Goal: Task Accomplishment & Management: Manage account settings

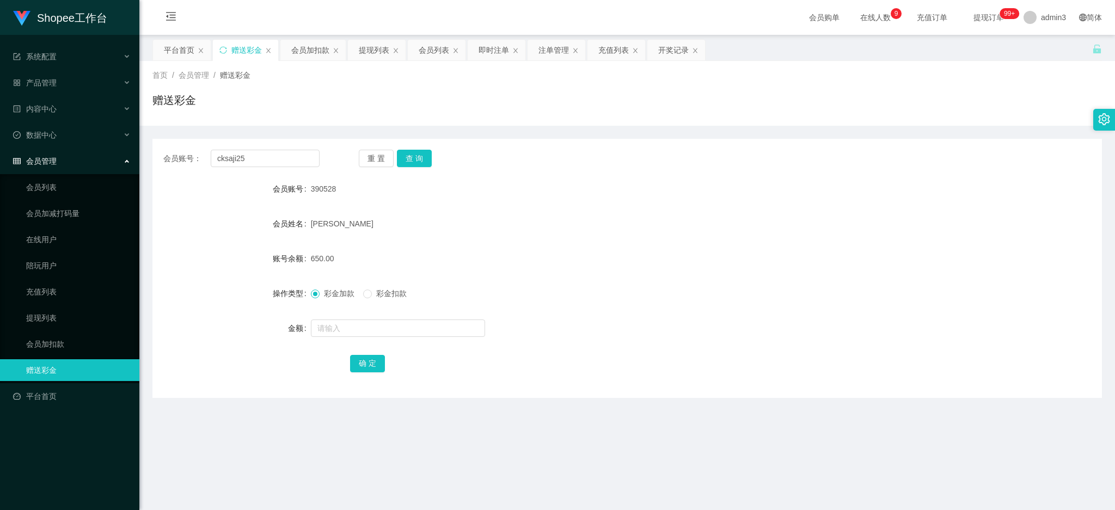
click at [409, 161] on button "查 询" at bounding box center [414, 158] width 35 height 17
click at [433, 331] on input "text" at bounding box center [398, 327] width 174 height 17
type input "100"
drag, startPoint x: 362, startPoint y: 366, endPoint x: 361, endPoint y: 373, distance: 6.7
click at [362, 366] on button "确 定" at bounding box center [367, 363] width 35 height 17
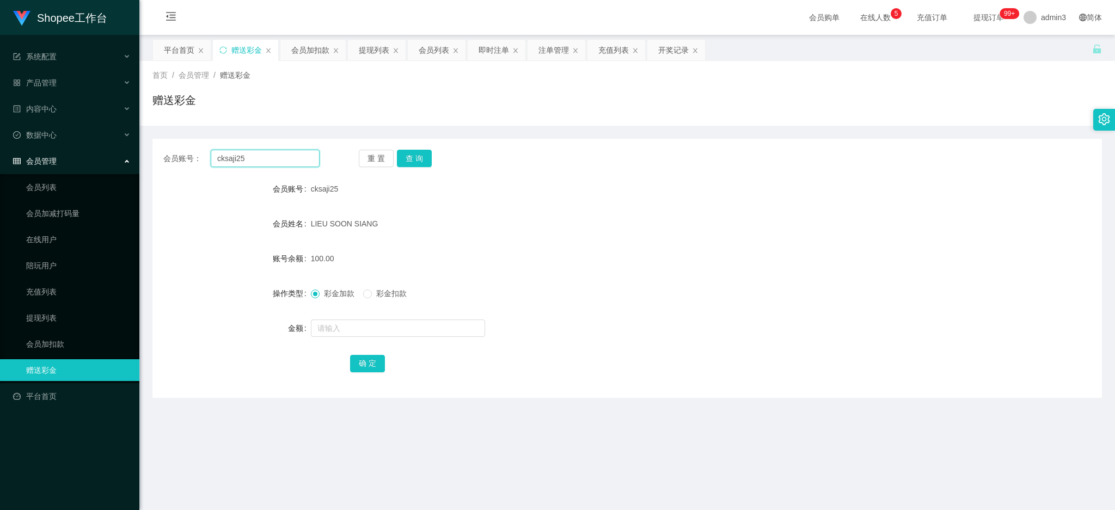
click at [242, 161] on input "cksaji25" at bounding box center [265, 158] width 109 height 17
paste input "yha1028a2052"
type input "yha1028a2052"
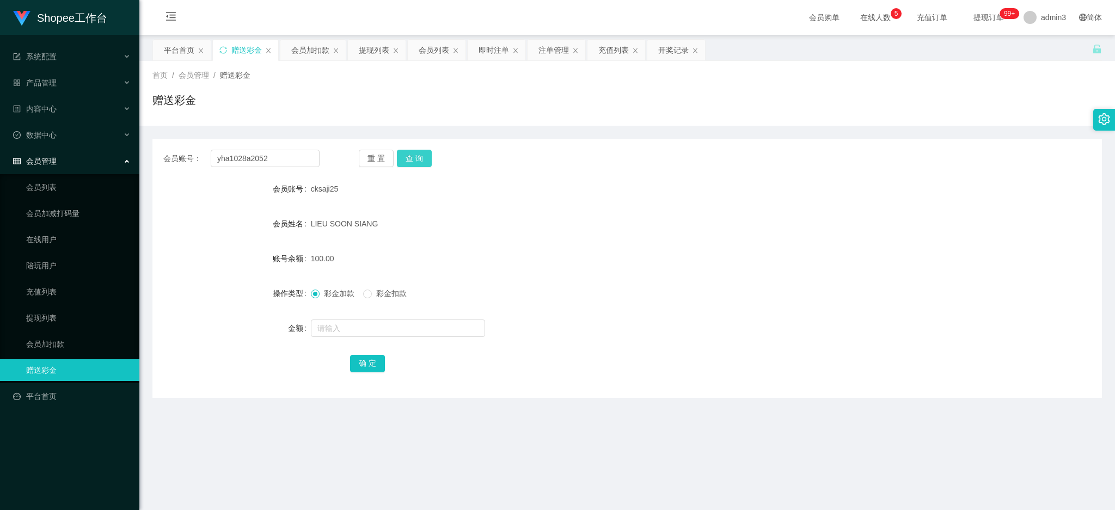
click at [407, 159] on button "查 询" at bounding box center [414, 158] width 35 height 17
click at [353, 323] on input "text" at bounding box center [398, 327] width 174 height 17
type input "100"
click at [376, 364] on button "确 定" at bounding box center [367, 363] width 35 height 17
click at [364, 46] on div "提现列表" at bounding box center [374, 50] width 30 height 21
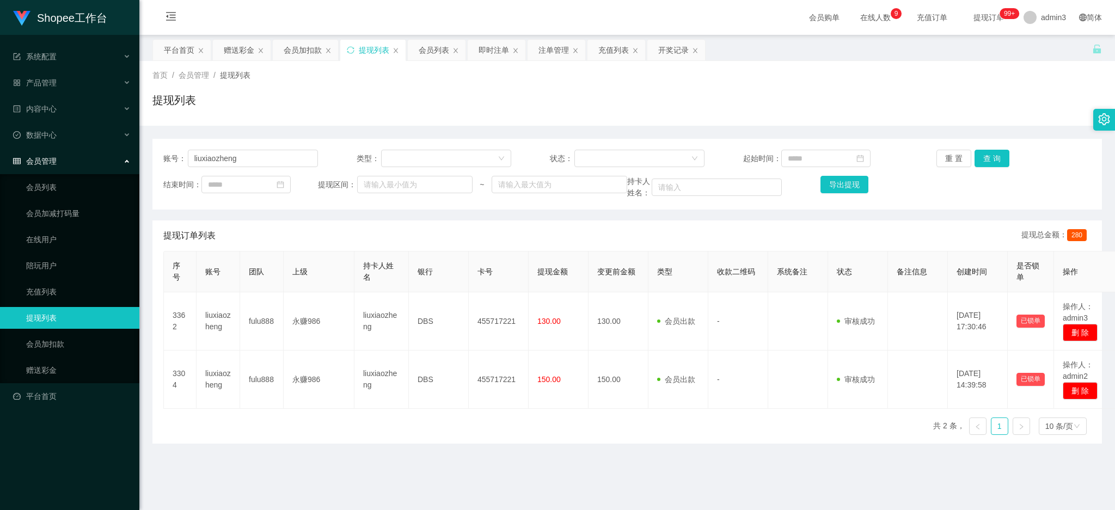
click at [210, 144] on div "账号： liuxiaozheng 类型： 状态： 起始时间： 重 置 查 询 结束时间： 提现区间： ~ 持卡人姓名： 导出提现" at bounding box center [626, 174] width 949 height 71
click at [211, 151] on input "liuxiaozheng" at bounding box center [253, 158] width 130 height 17
paste input "cksaji25"
type input "cksaji25"
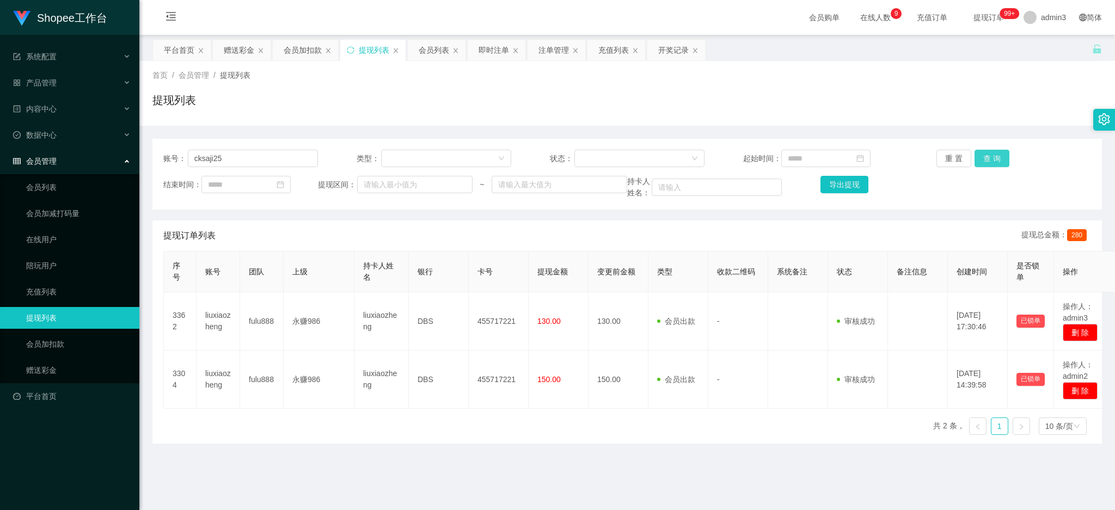
click at [989, 157] on button "查 询" at bounding box center [991, 158] width 35 height 17
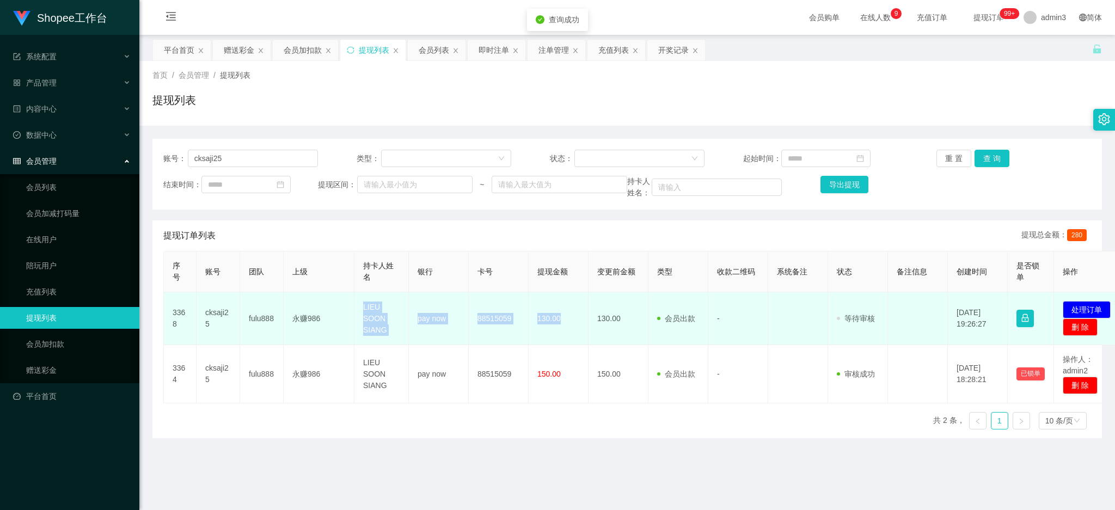
drag, startPoint x: 356, startPoint y: 300, endPoint x: 576, endPoint y: 339, distance: 223.8
click at [576, 339] on tr "3368 cksaji25 fulu888 永赚986 LIEU SOON SIANG pay now 88515059 130.00 130.00 会员出款…" at bounding box center [645, 318] width 962 height 53
copy tr "LIEU SOON SIANG pay now 88515059 130.00"
click at [1086, 308] on button "处理订单" at bounding box center [1086, 309] width 48 height 17
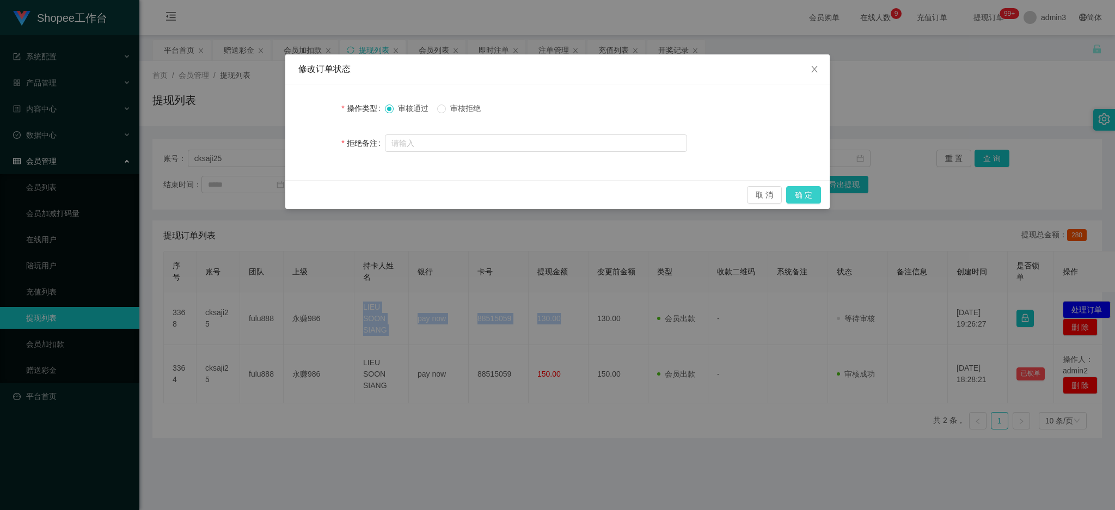
click at [806, 197] on button "确 定" at bounding box center [803, 194] width 35 height 17
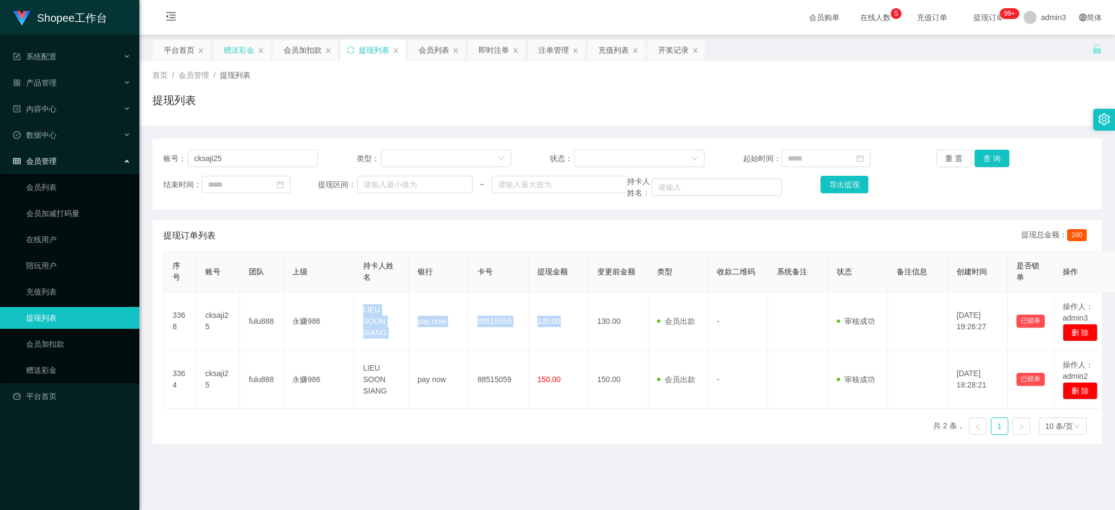
click at [233, 56] on div "赠送彩金" at bounding box center [239, 50] width 30 height 21
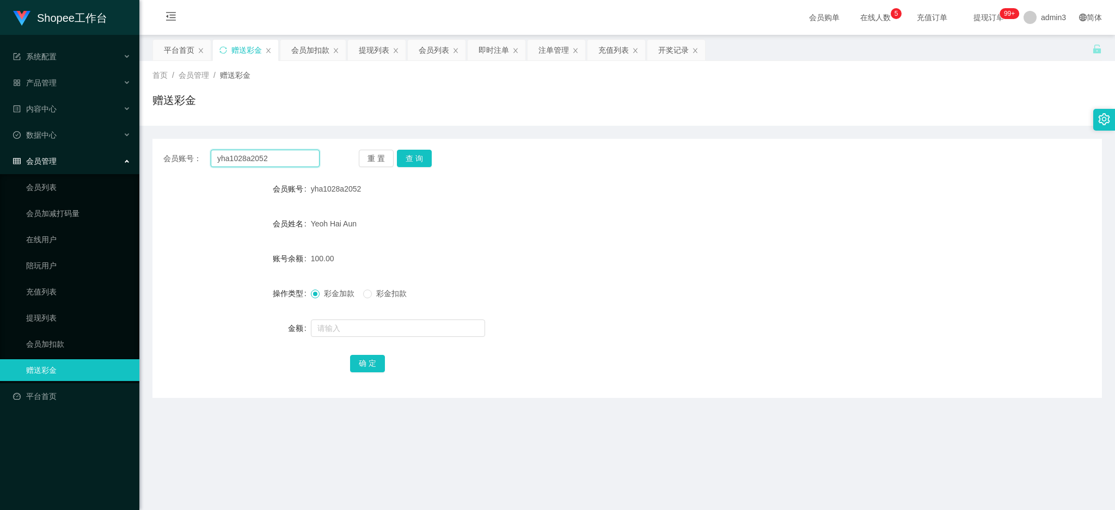
click at [234, 162] on input "yha1028a2052" at bounding box center [265, 158] width 109 height 17
click at [407, 160] on button "查 询" at bounding box center [414, 158] width 35 height 17
click at [371, 331] on input "text" at bounding box center [398, 327] width 174 height 17
type input "60"
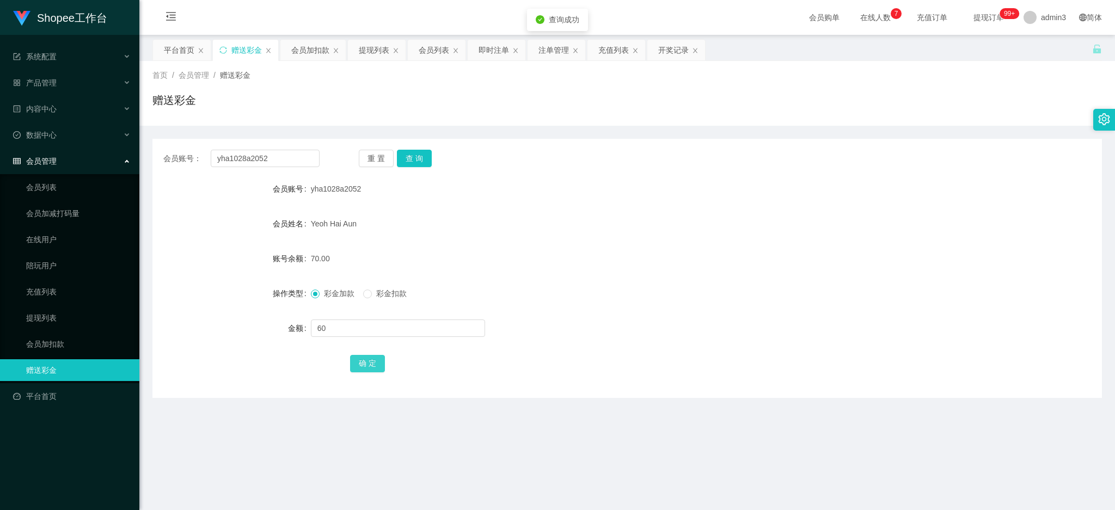
click at [363, 365] on button "确 定" at bounding box center [367, 363] width 35 height 17
click at [488, 48] on div "即时注单" at bounding box center [493, 50] width 30 height 21
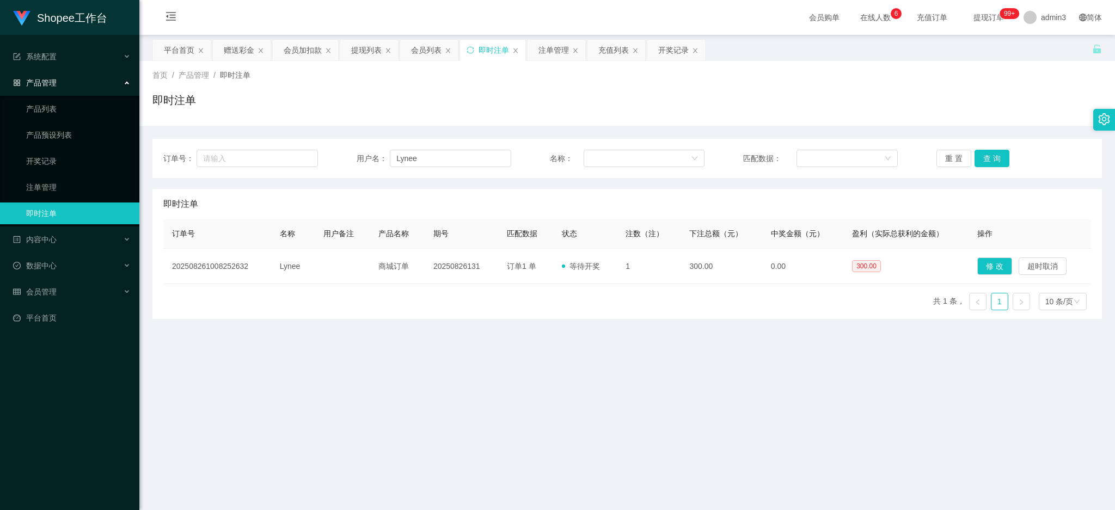
click at [378, 164] on div "用户名： [PERSON_NAME]" at bounding box center [434, 158] width 155 height 17
click at [402, 159] on input "Lynee" at bounding box center [450, 158] width 121 height 17
paste input "michaelchoo9981"
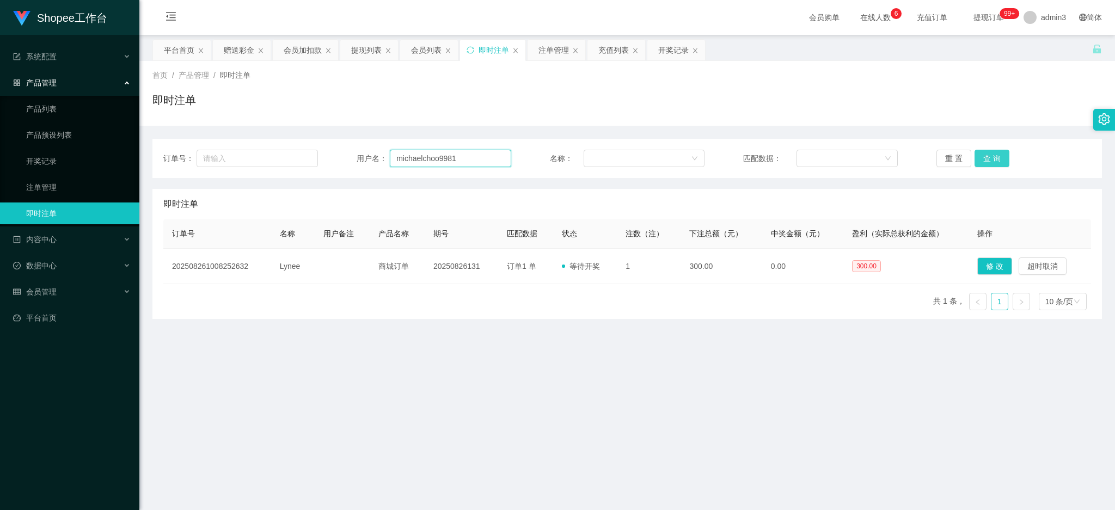
type input "michaelchoo9981"
click at [981, 158] on button "查 询" at bounding box center [991, 158] width 35 height 17
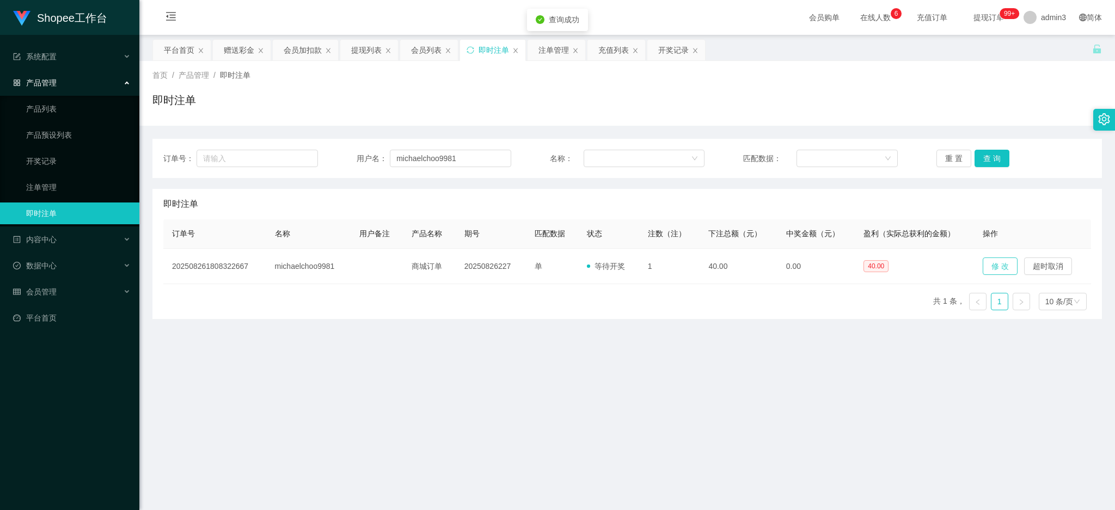
drag, startPoint x: 991, startPoint y: 267, endPoint x: 972, endPoint y: 266, distance: 19.1
click at [994, 267] on button "修 改" at bounding box center [999, 265] width 35 height 17
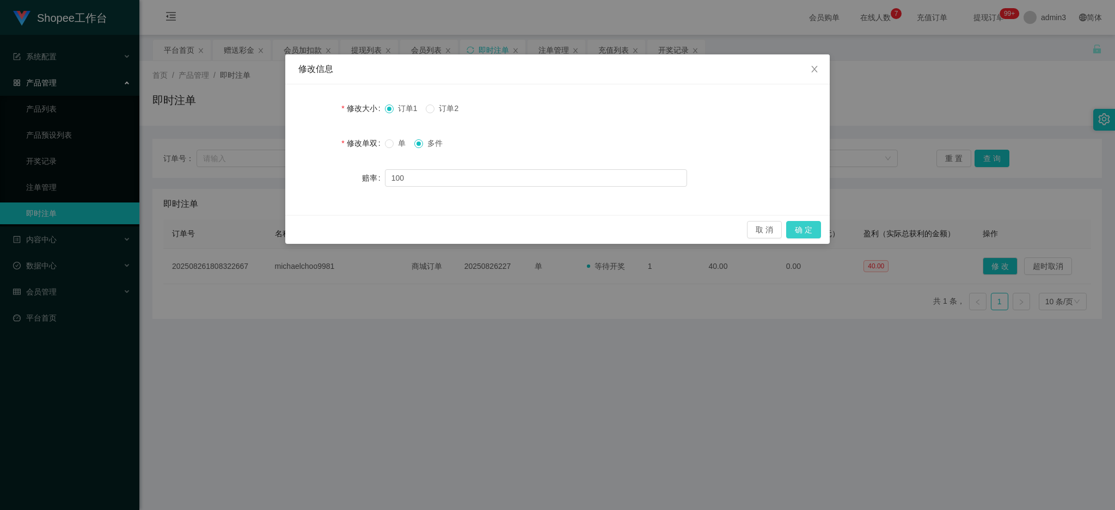
click at [808, 231] on button "确 定" at bounding box center [803, 229] width 35 height 17
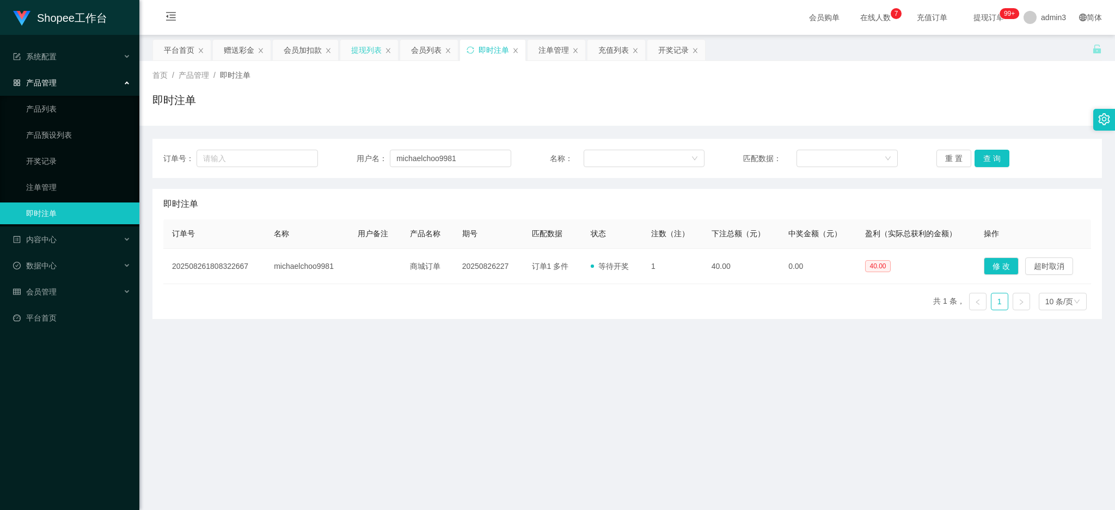
click at [364, 53] on div "提现列表" at bounding box center [366, 50] width 30 height 21
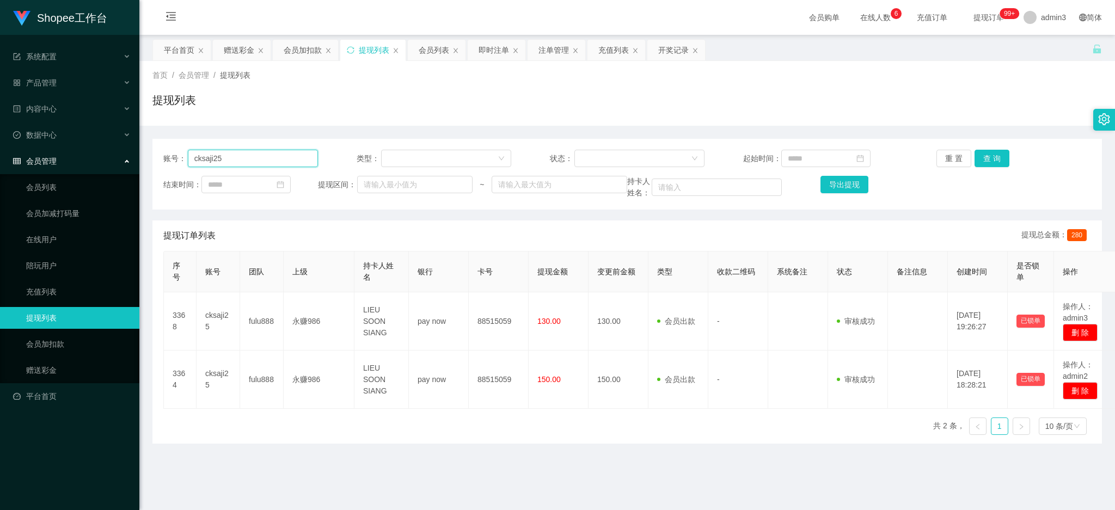
click at [240, 163] on input "cksaji25" at bounding box center [253, 158] width 130 height 17
paste input "92271133"
click at [988, 161] on button "查 询" at bounding box center [991, 158] width 35 height 17
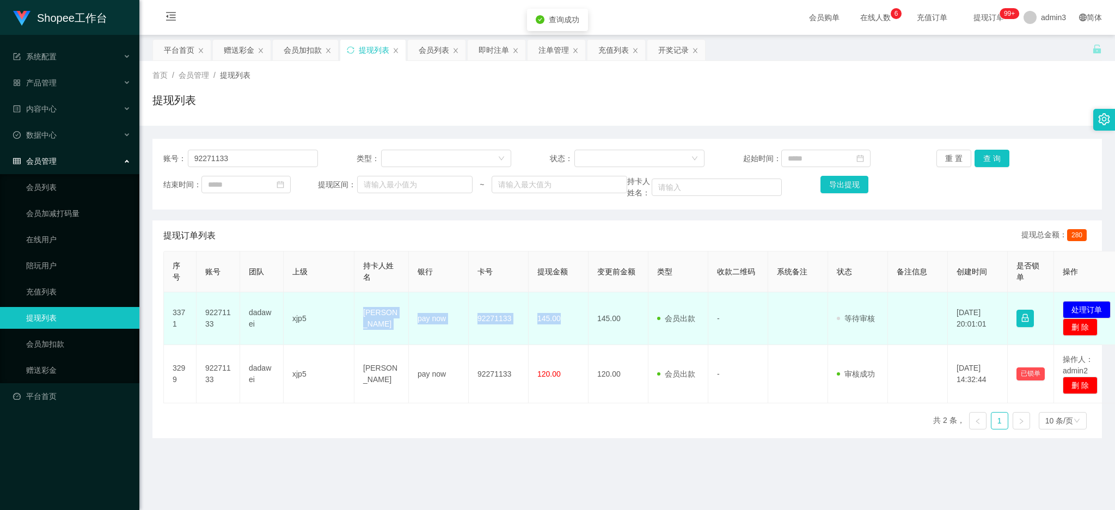
drag, startPoint x: 354, startPoint y: 305, endPoint x: 567, endPoint y: 330, distance: 214.3
click at [567, 330] on tr "3371 92271133 dadawei xjp5 [PERSON_NAME] pay now 92271133 145.00 145.00 会员出款 人工…" at bounding box center [645, 318] width 962 height 53
copy tr "[PERSON_NAME] pay now 92271133 145.00"
click at [1080, 304] on button "处理订单" at bounding box center [1086, 309] width 48 height 17
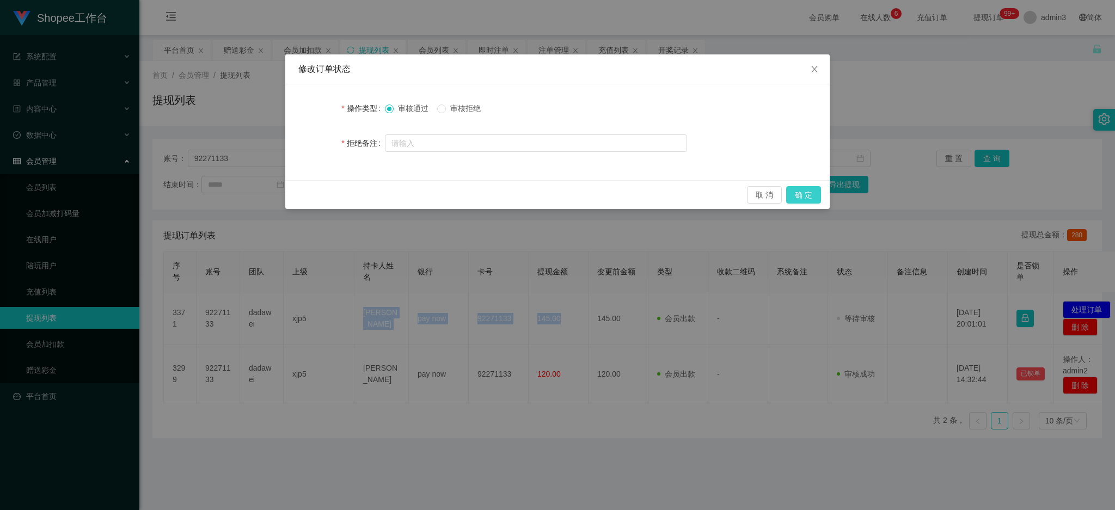
click at [803, 193] on button "确 定" at bounding box center [803, 194] width 35 height 17
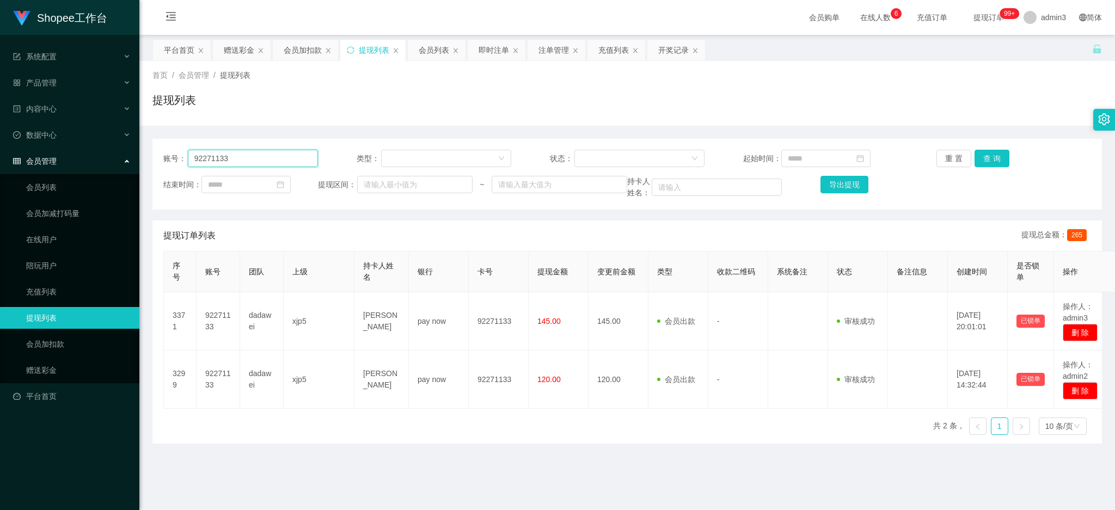
click at [234, 161] on input "92271133" at bounding box center [253, 158] width 130 height 17
paste input "michaelchoo9981"
type input "michaelchoo9981"
click at [987, 161] on button "查 询" at bounding box center [991, 158] width 35 height 17
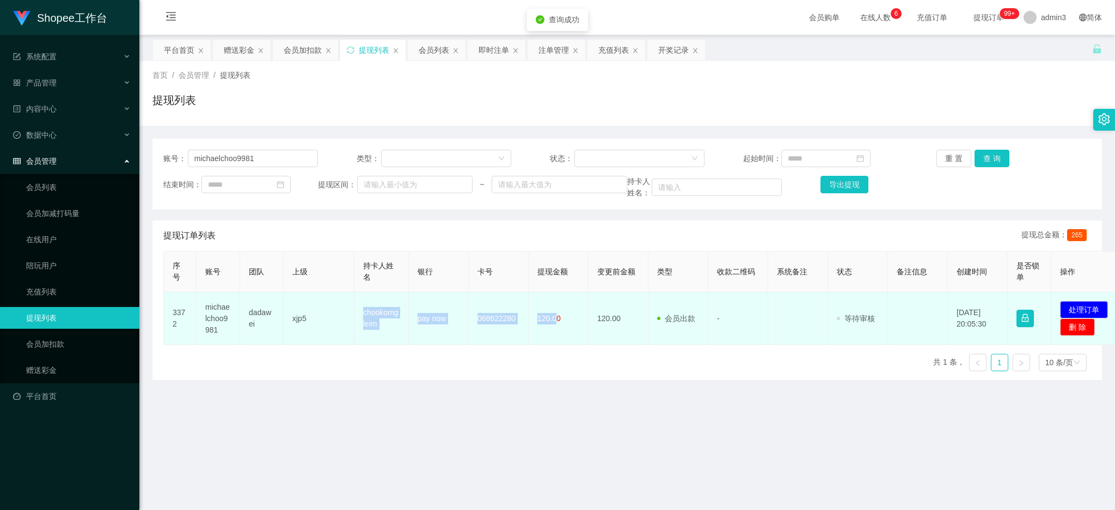
drag, startPoint x: 359, startPoint y: 315, endPoint x: 554, endPoint y: 337, distance: 196.7
click at [554, 337] on tr "3372 michaelchoo9981 dadawei xjp5 chookomgleim pay now 068622280 120.00 120.00 …" at bounding box center [644, 318] width 960 height 53
click at [456, 338] on td "pay now" at bounding box center [439, 318] width 60 height 53
click at [490, 321] on td "068622280" at bounding box center [499, 318] width 60 height 53
click at [500, 319] on td "068622280" at bounding box center [499, 318] width 60 height 53
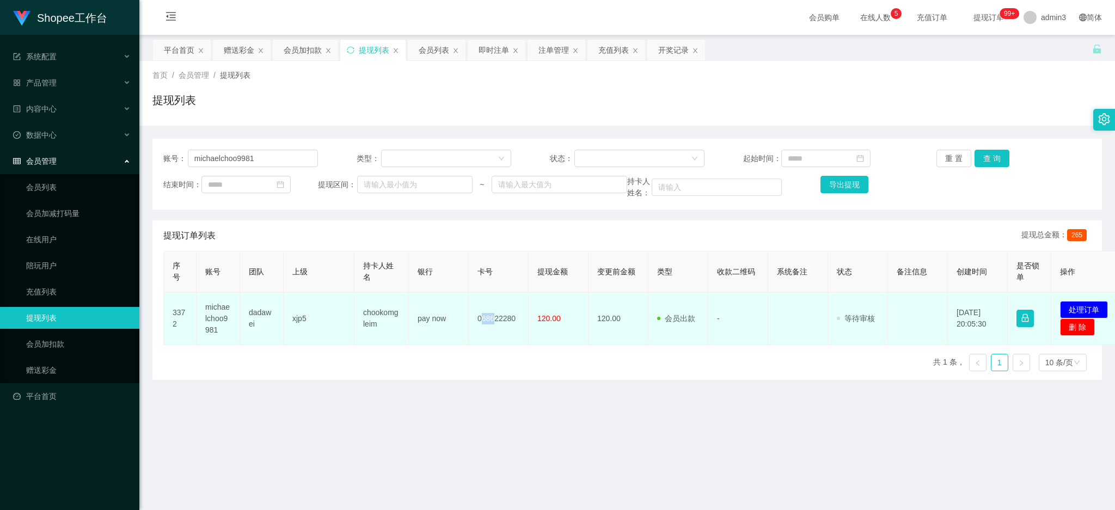
drag, startPoint x: 482, startPoint y: 317, endPoint x: 493, endPoint y: 317, distance: 10.3
click at [493, 317] on td "068622280" at bounding box center [499, 318] width 60 height 53
click at [494, 338] on td "068622280" at bounding box center [499, 318] width 60 height 53
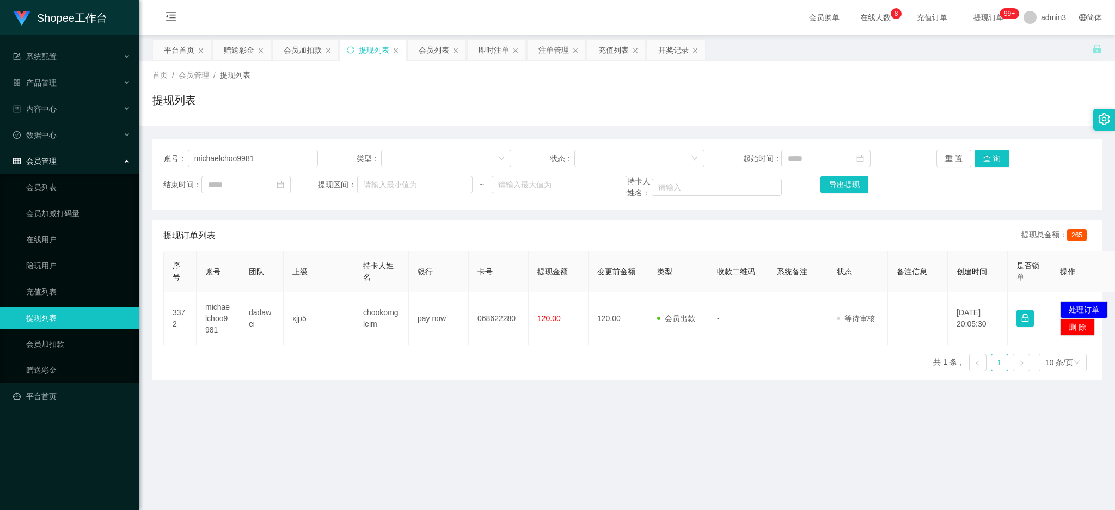
click at [481, 379] on div "序号 账号 团队 上级 持卡人姓名 银行 卡号 提现金额 变更前金额 类型 收款二维码 系统备注 状态 备注信息 创建时间 是否锁单 操作 3372 mich…" at bounding box center [626, 315] width 927 height 129
click at [375, 348] on div "序号 账号 团队 上级 持卡人姓名 银行 卡号 提现金额 变更前金额 类型 收款二维码 系统备注 状态 备注信息 创建时间 是否锁单 操作 3372 mich…" at bounding box center [626, 315] width 927 height 129
click at [440, 352] on div "序号 账号 团队 上级 持卡人姓名 银行 卡号 提现金额 变更前金额 类型 收款二维码 系统备注 状态 备注信息 创建时间 是否锁单 操作 3372 mich…" at bounding box center [626, 315] width 927 height 129
click at [214, 43] on div "赠送彩金" at bounding box center [242, 50] width 58 height 21
click at [224, 47] on div "赠送彩金" at bounding box center [239, 50] width 30 height 21
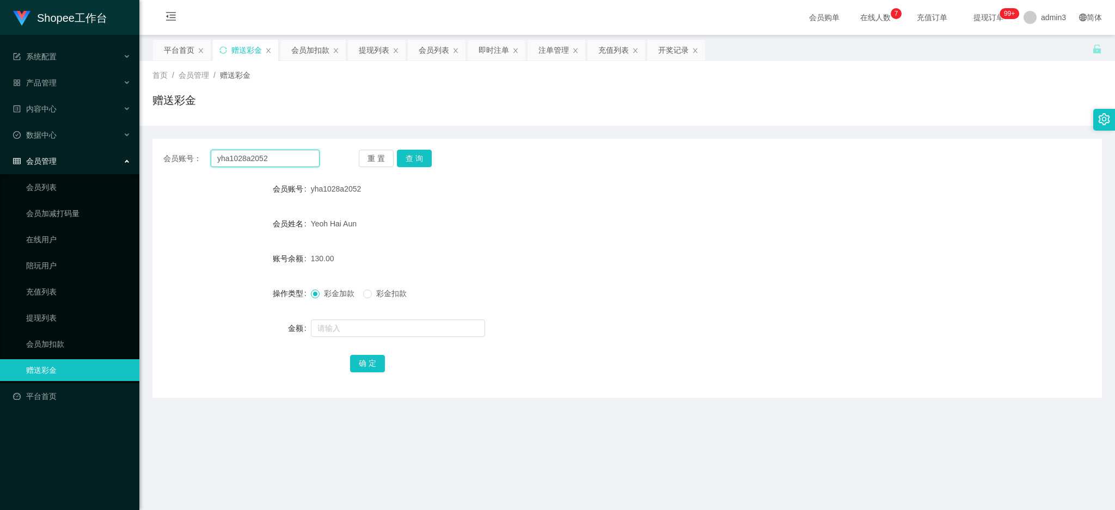
click at [244, 150] on input "yha1028a2052" at bounding box center [265, 158] width 109 height 17
paste input "ligaoxian"
type input "ligaoxian"
click at [404, 151] on button "查 询" at bounding box center [414, 158] width 35 height 17
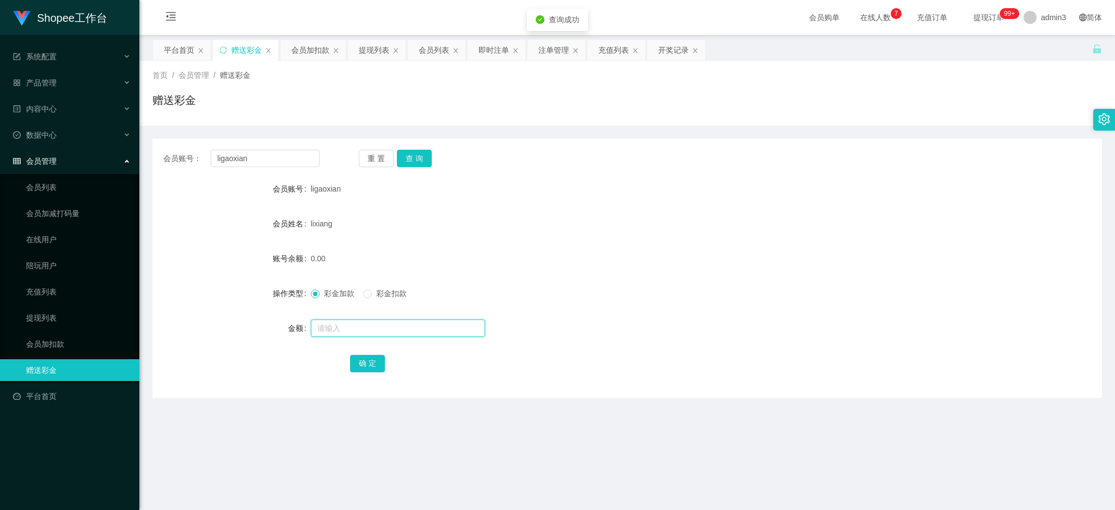
click at [367, 322] on input "text" at bounding box center [398, 327] width 174 height 17
type input "15"
click at [368, 370] on button "确 定" at bounding box center [367, 363] width 35 height 17
click at [266, 156] on input "ligaoxian" at bounding box center [265, 158] width 109 height 17
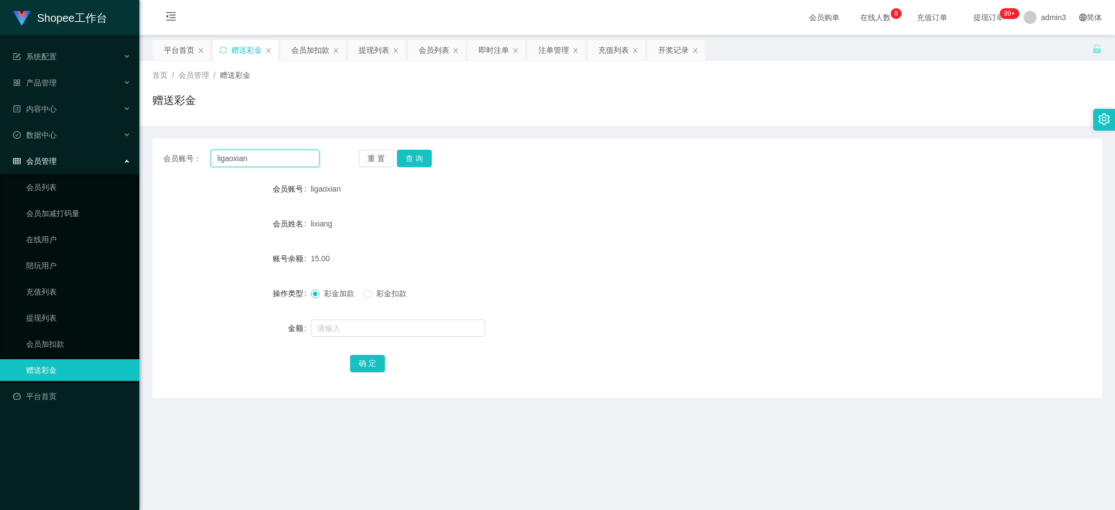
paste input "92398379"
type input "92398379"
click at [411, 154] on button "查 询" at bounding box center [414, 158] width 35 height 17
click at [354, 332] on input "text" at bounding box center [398, 327] width 174 height 17
type input "15"
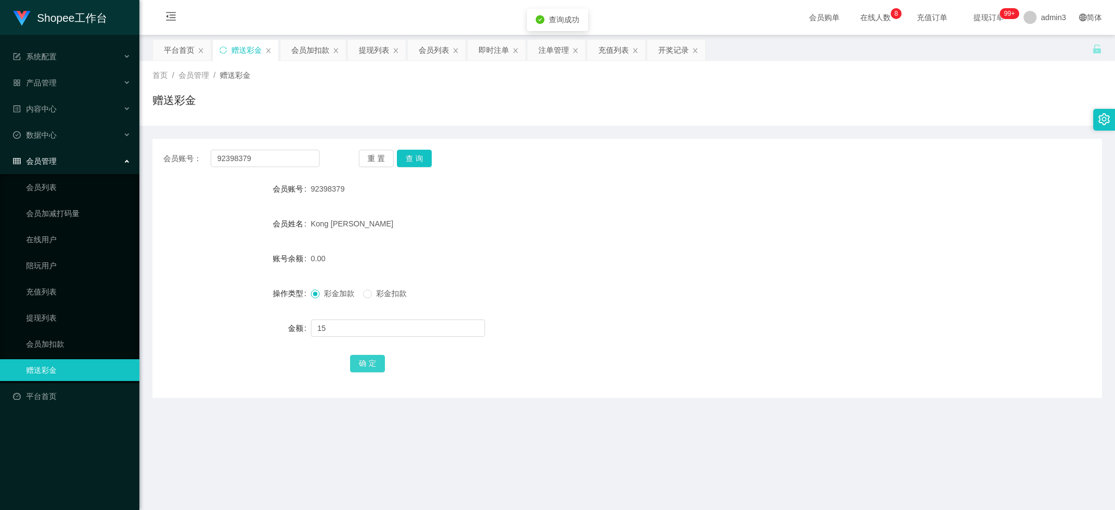
click at [371, 366] on button "确 定" at bounding box center [367, 363] width 35 height 17
click at [365, 50] on div "提现列表" at bounding box center [374, 50] width 30 height 21
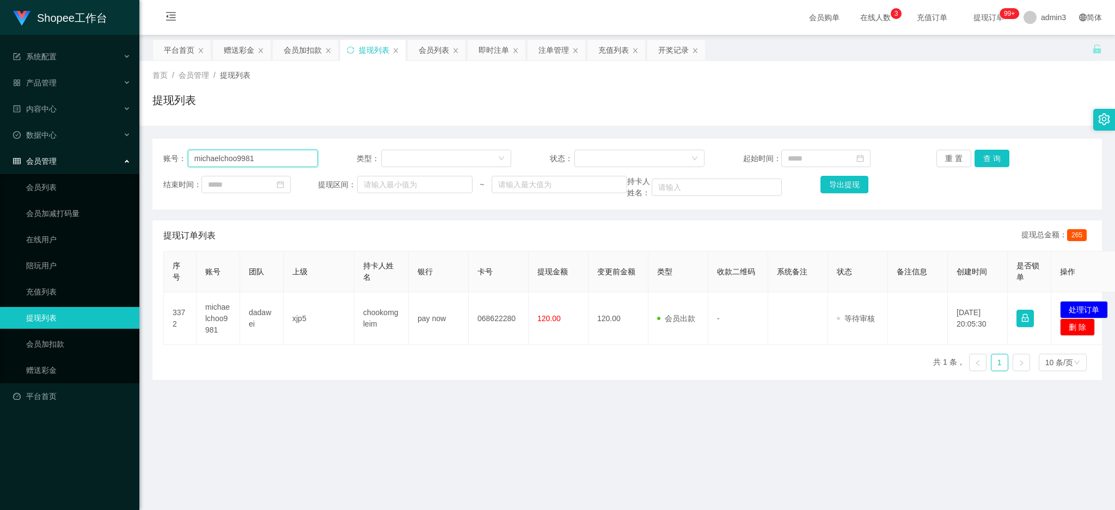
click at [202, 167] on input "michaelchoo9981" at bounding box center [253, 158] width 130 height 17
paste input "Chua bee liAN"
type input "Chua bee liAN"
click at [994, 156] on button "查 询" at bounding box center [991, 158] width 35 height 17
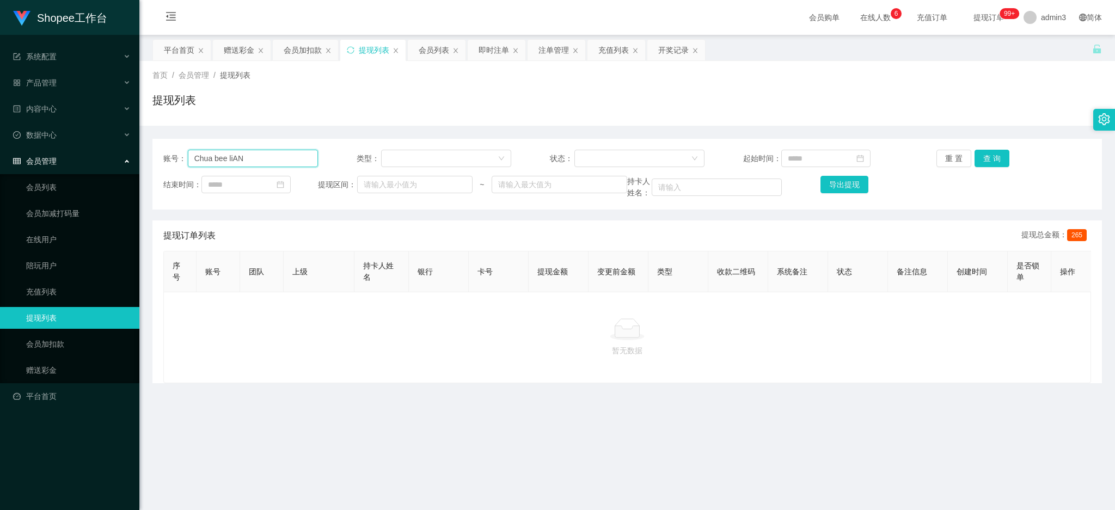
click at [261, 161] on input "Chua bee liAN" at bounding box center [253, 158] width 130 height 17
paste input "michaelchoo9981"
click at [250, 165] on input "Chua bee michaelchoo9981" at bounding box center [253, 158] width 130 height 17
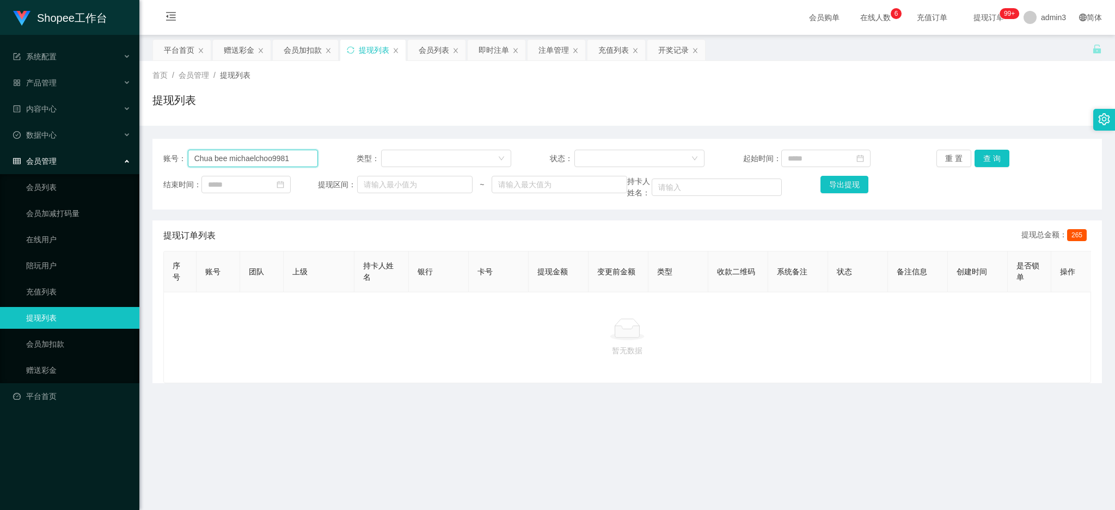
click at [250, 165] on input "Chua bee michaelchoo9981" at bounding box center [253, 158] width 130 height 17
paste input "text"
click at [240, 164] on input "michaelchoo9981" at bounding box center [253, 158] width 130 height 17
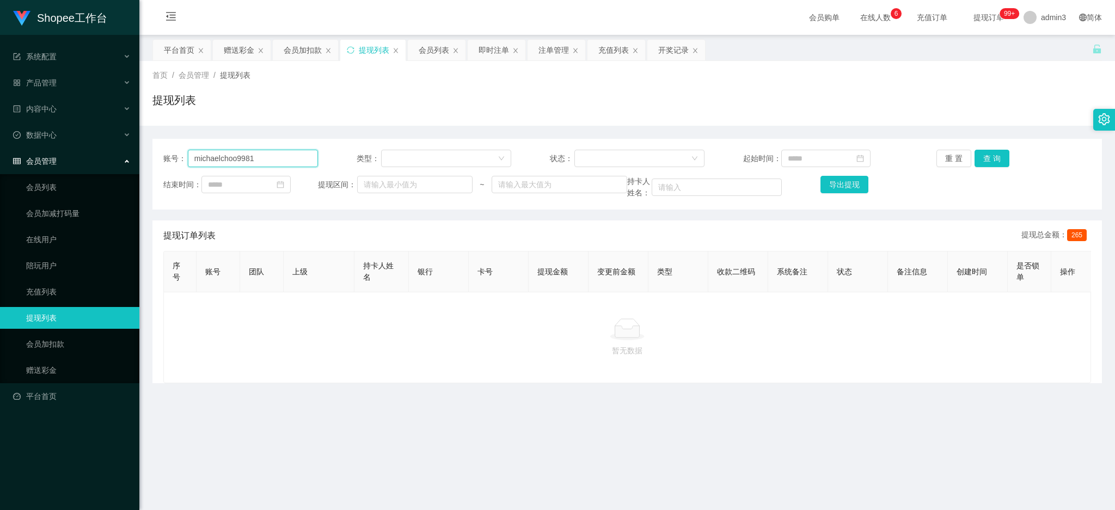
paste input "text"
type input "michaelchoo9981"
click at [990, 162] on button "查 询" at bounding box center [991, 158] width 35 height 17
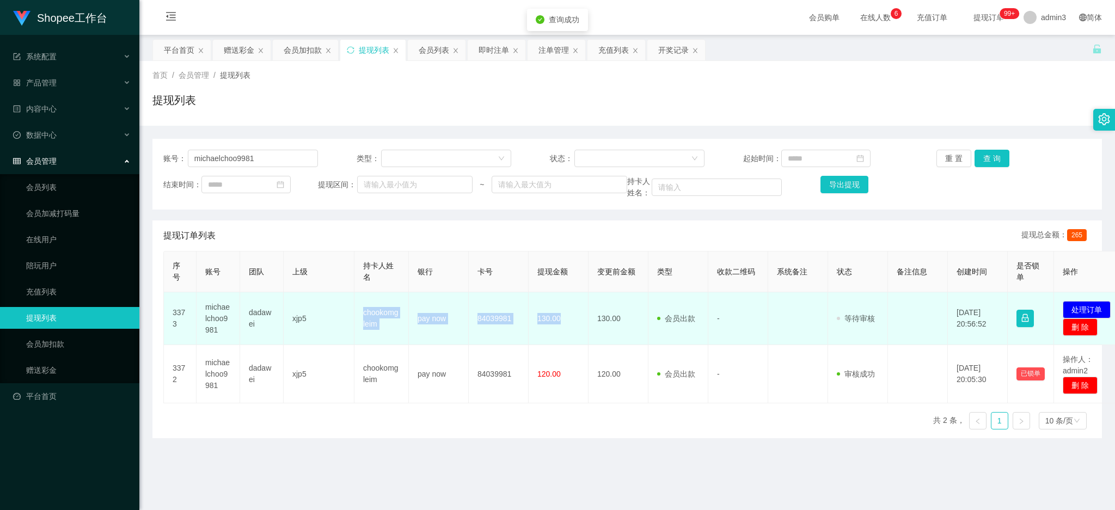
copy tr "chookomgleim pay now 84039981 130.00"
drag, startPoint x: 355, startPoint y: 310, endPoint x: 571, endPoint y: 324, distance: 216.0
click at [571, 324] on tr "3373 michaelchoo9981 dadawei xjp5 chookomgleim pay now 84039981 130.00 130.00 会…" at bounding box center [645, 318] width 962 height 53
click at [1083, 308] on button "处理订单" at bounding box center [1086, 309] width 48 height 17
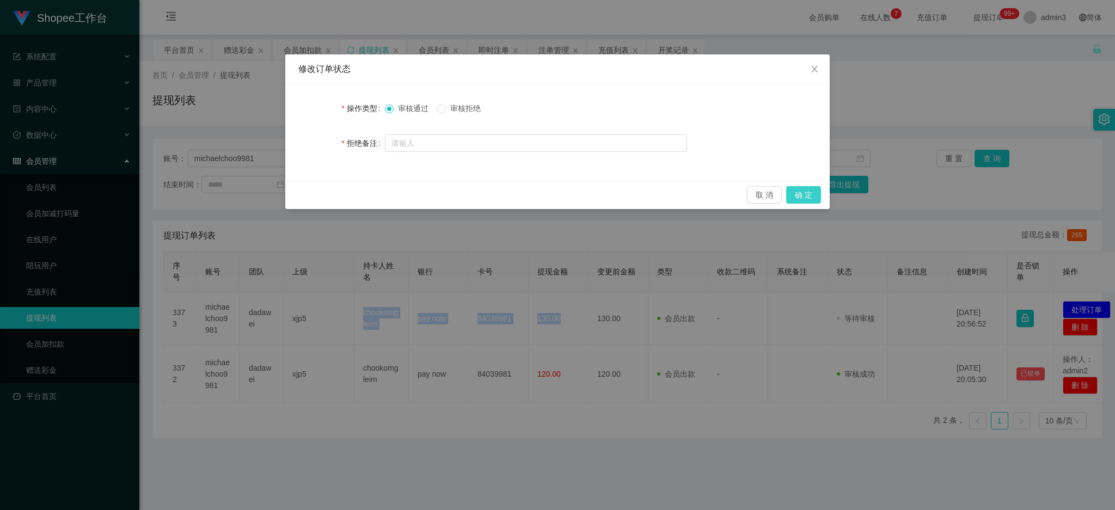
click at [807, 197] on button "确 定" at bounding box center [803, 194] width 35 height 17
